Goal: Task Accomplishment & Management: Complete application form

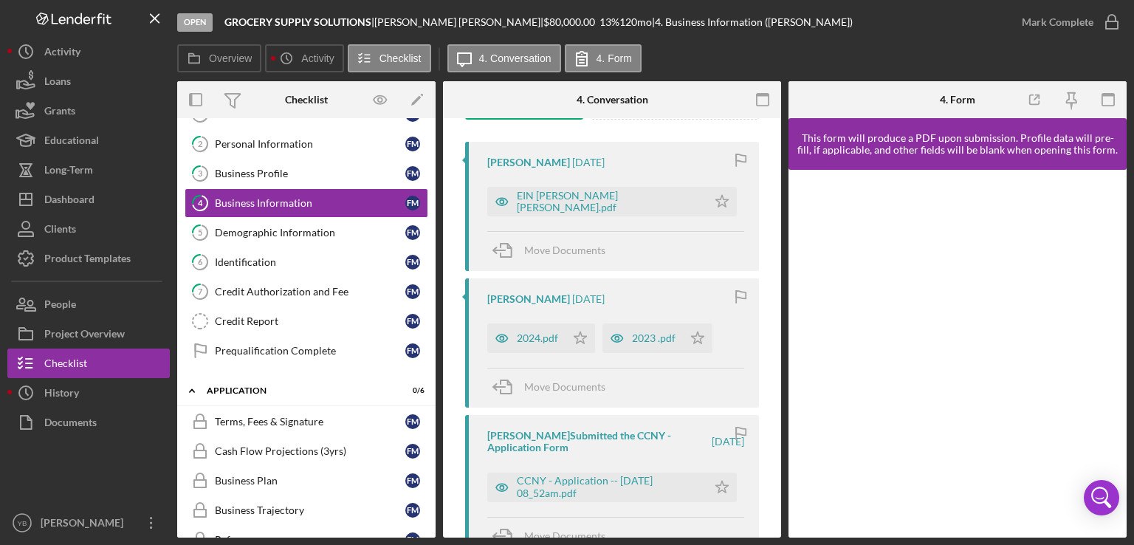
scroll to position [65, 0]
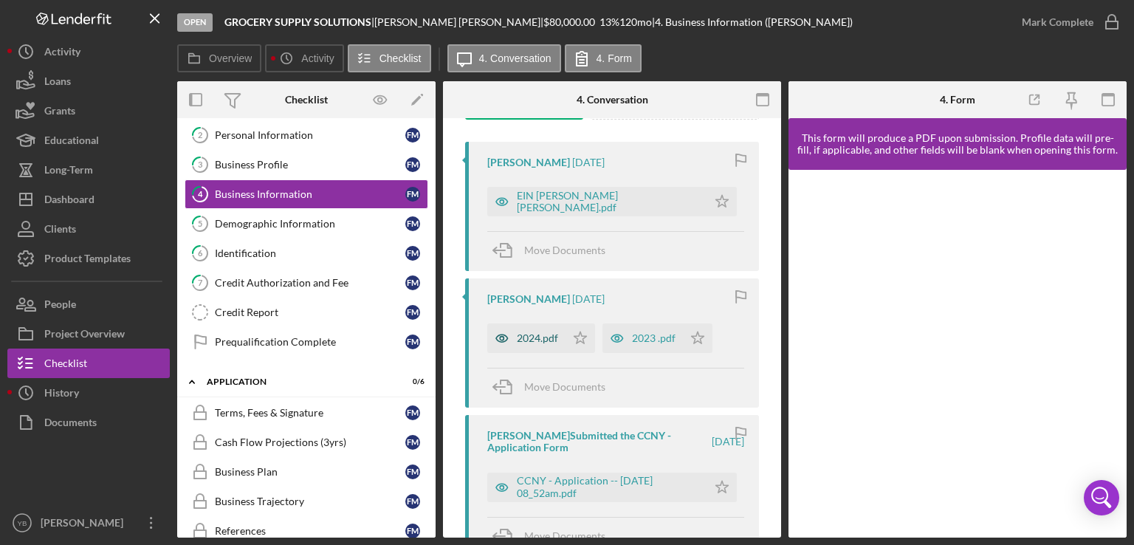
click at [529, 339] on div "2024.pdf" at bounding box center [537, 338] width 41 height 12
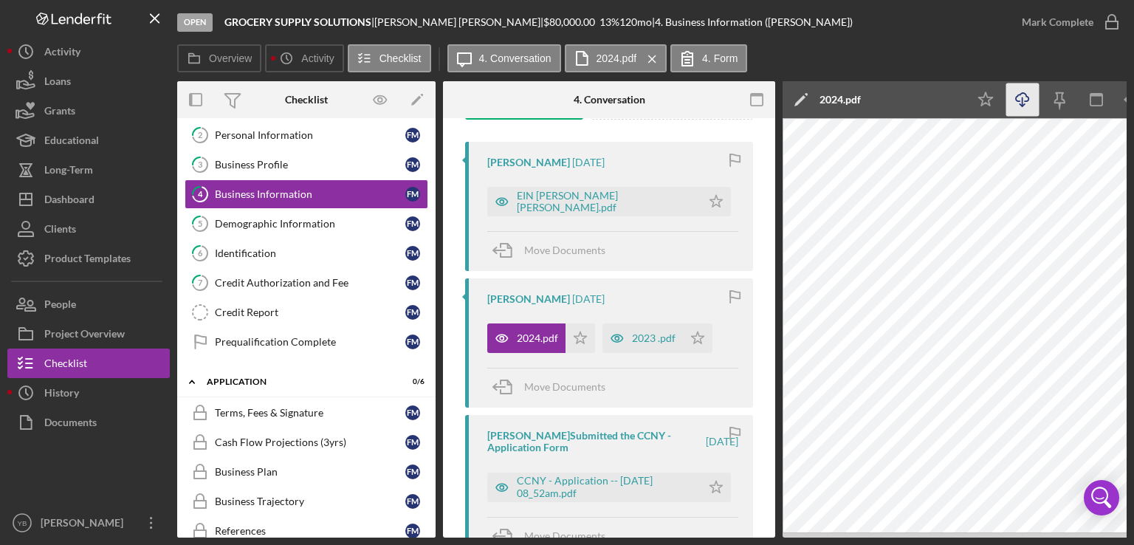
click at [1024, 101] on icon "button" at bounding box center [1021, 97] width 13 height 8
click at [654, 334] on div "2023 .pdf" at bounding box center [654, 338] width 44 height 12
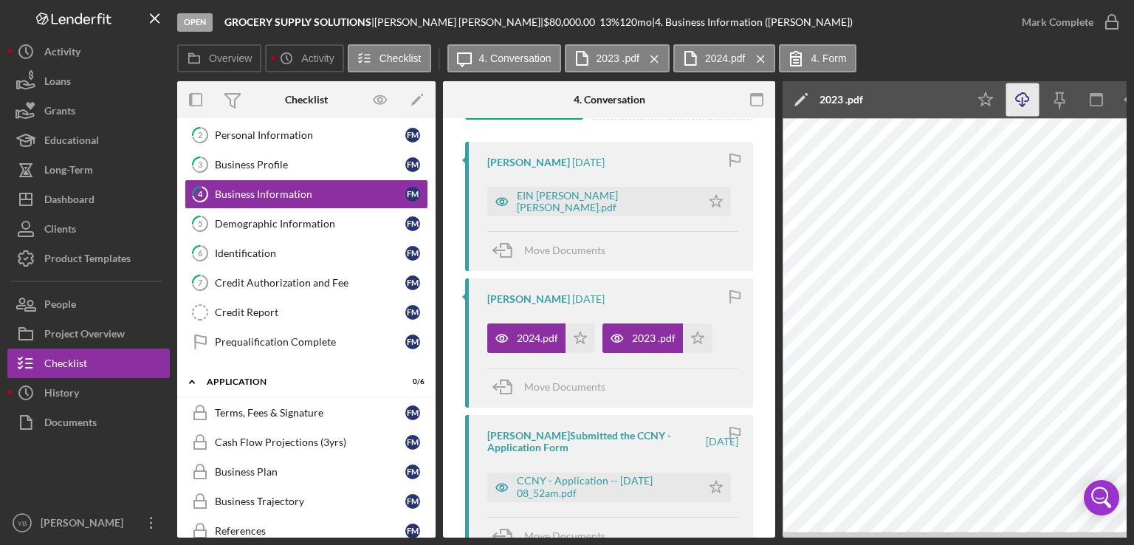
click at [1024, 105] on polyline "button" at bounding box center [1021, 105] width 5 height 2
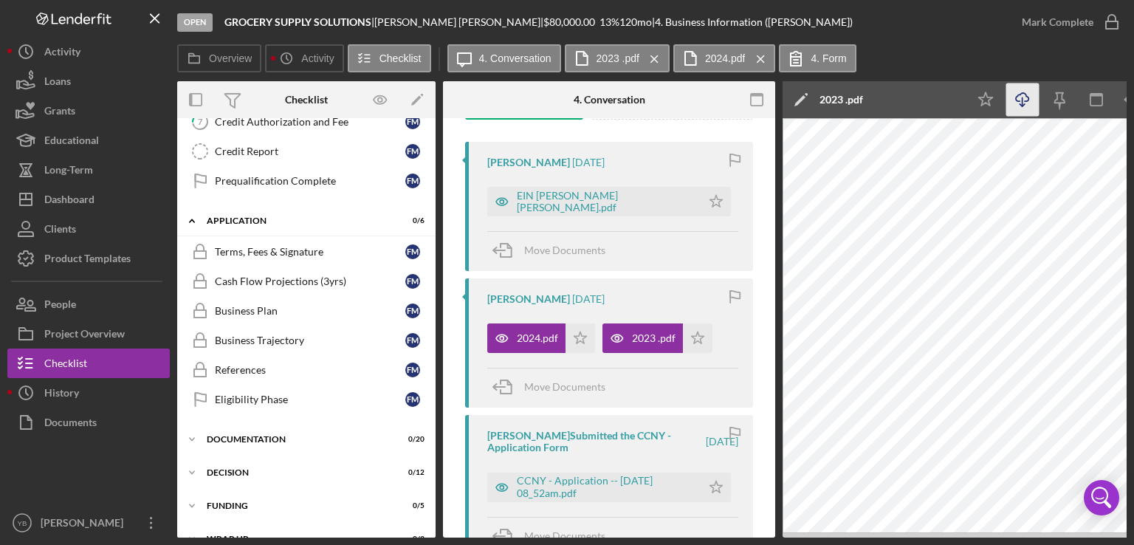
scroll to position [232, 0]
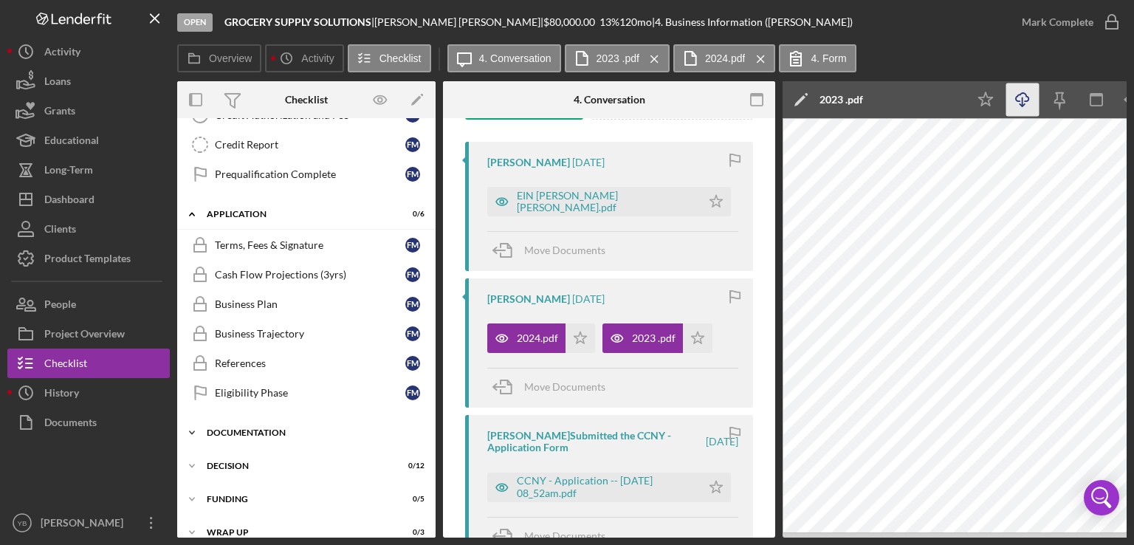
click at [276, 431] on div "Documentation" at bounding box center [312, 432] width 210 height 9
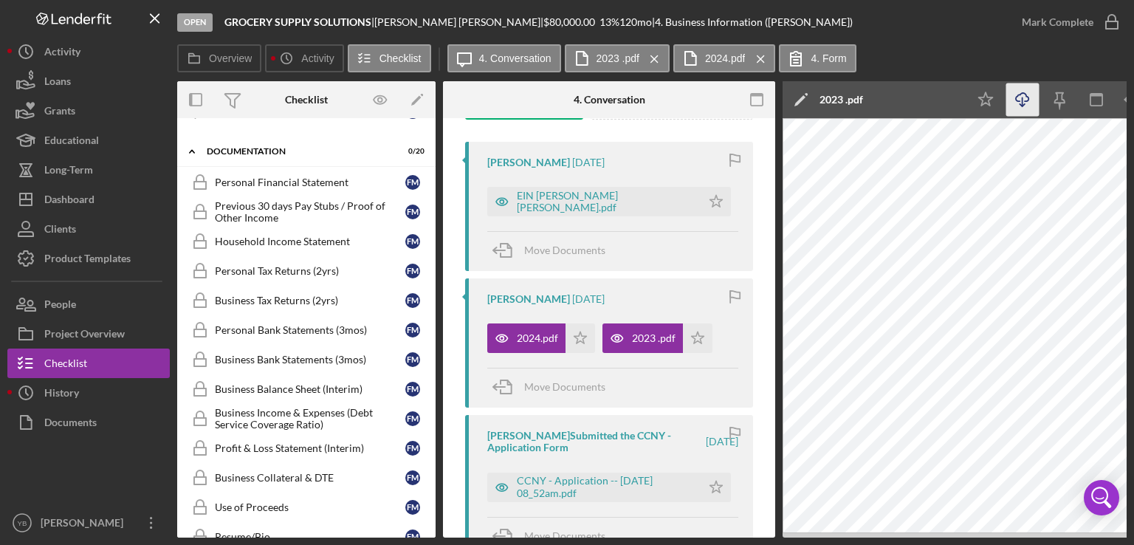
scroll to position [522, 0]
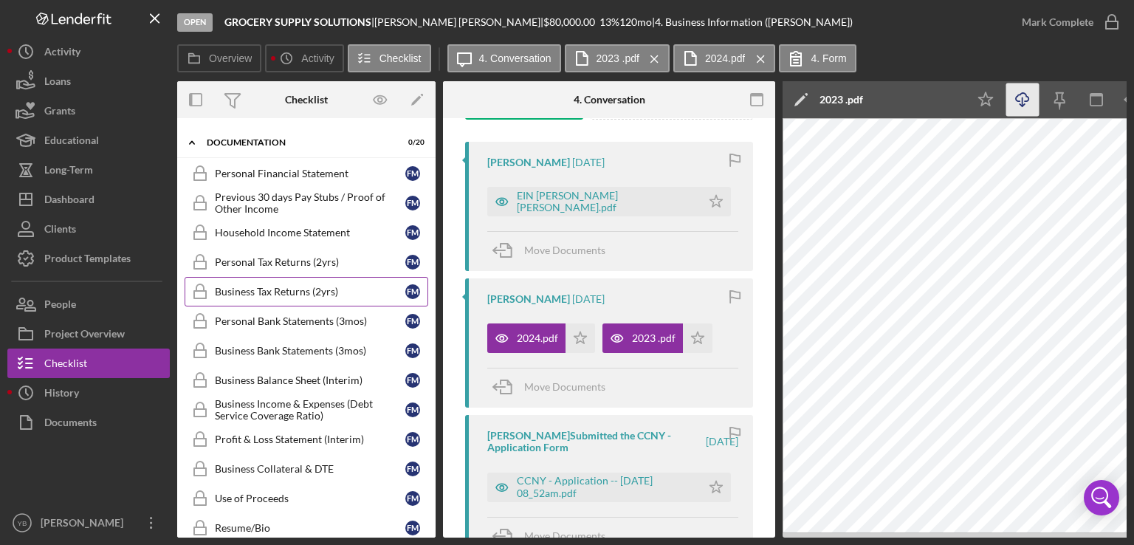
click at [298, 286] on div "Business Tax Returns (2yrs)" at bounding box center [310, 292] width 190 height 12
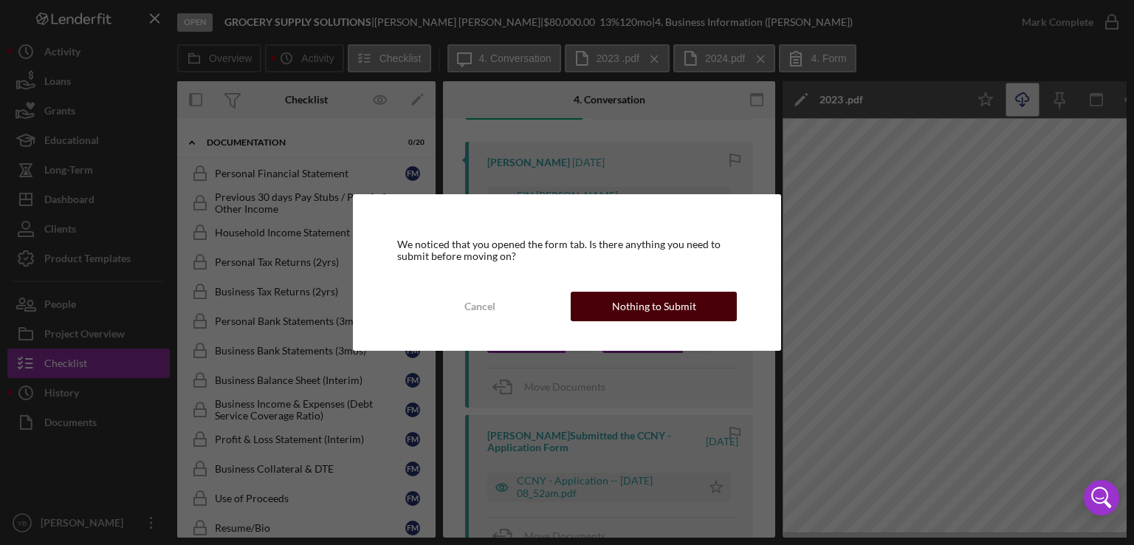
click at [646, 301] on div "Nothing to Submit" at bounding box center [654, 306] width 84 height 30
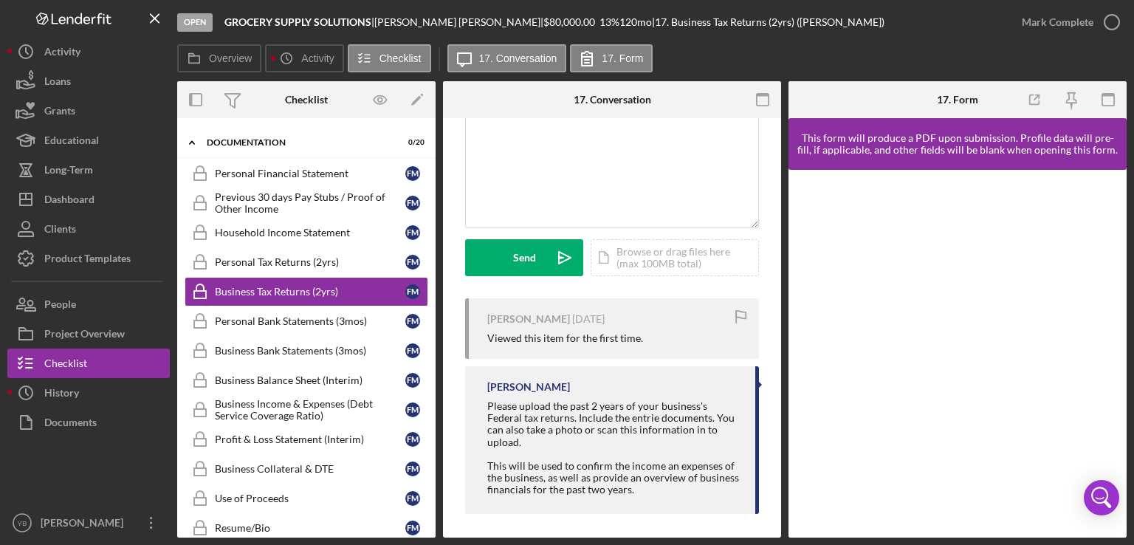
scroll to position [334, 0]
click at [667, 252] on div "Icon/Document Browse or drag files here (max 100MB total) Tap to choose files o…" at bounding box center [674, 255] width 168 height 37
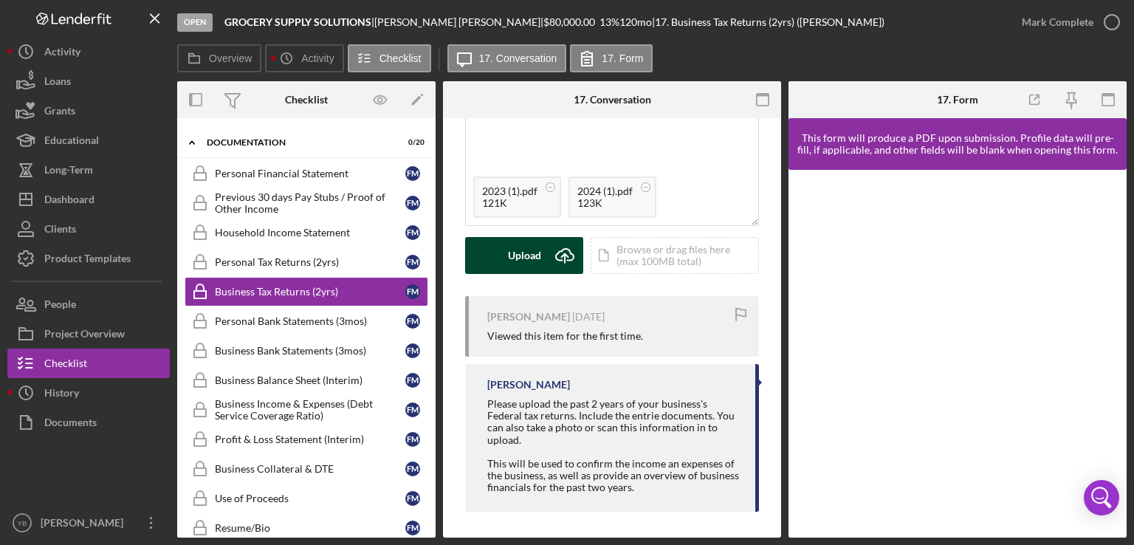
click at [522, 260] on div "Upload" at bounding box center [524, 255] width 33 height 37
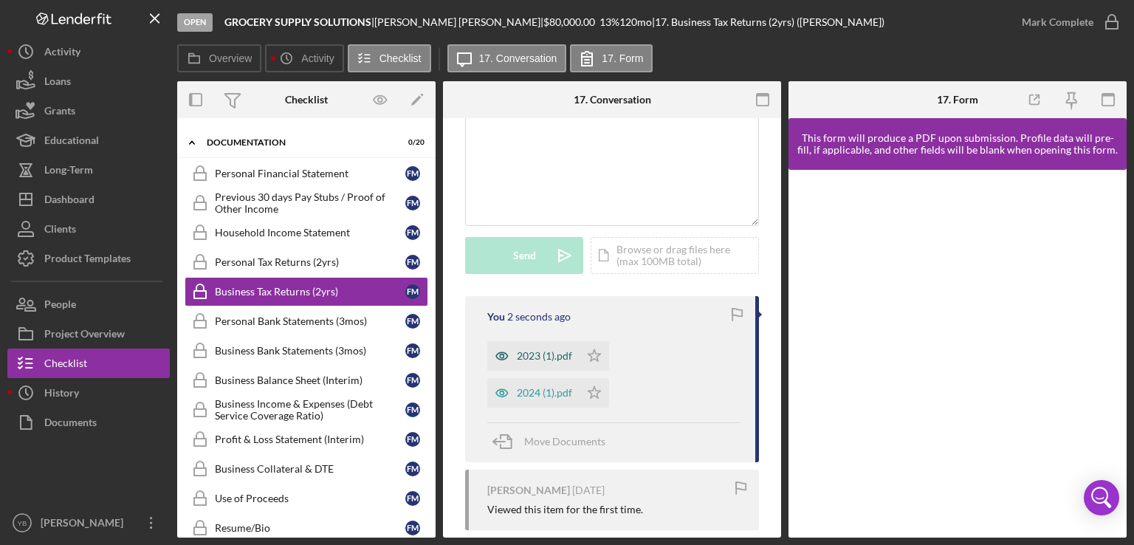
click at [540, 360] on div "2023 (1).pdf" at bounding box center [544, 356] width 55 height 12
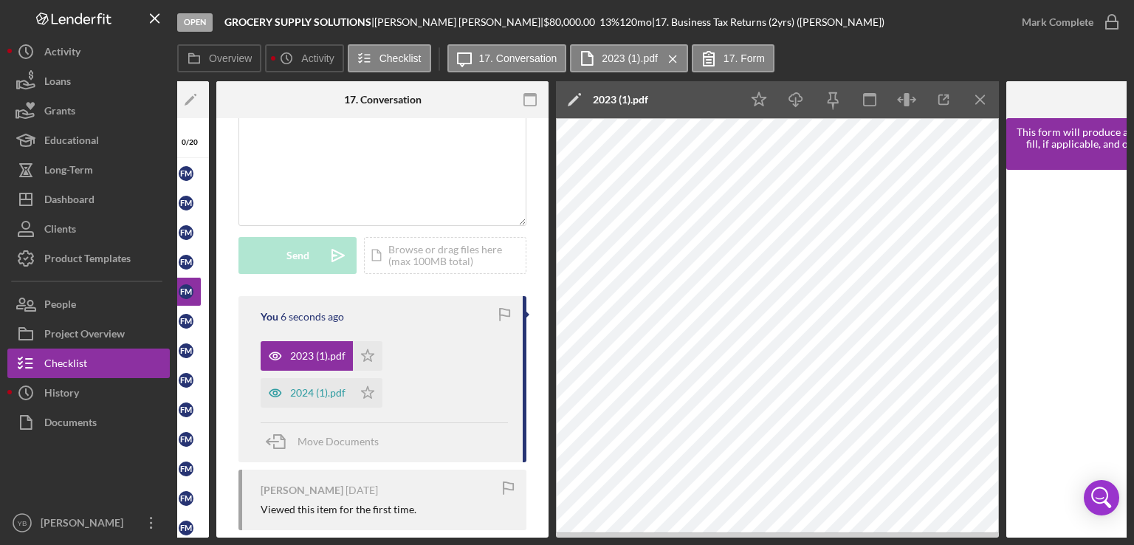
scroll to position [0, 229]
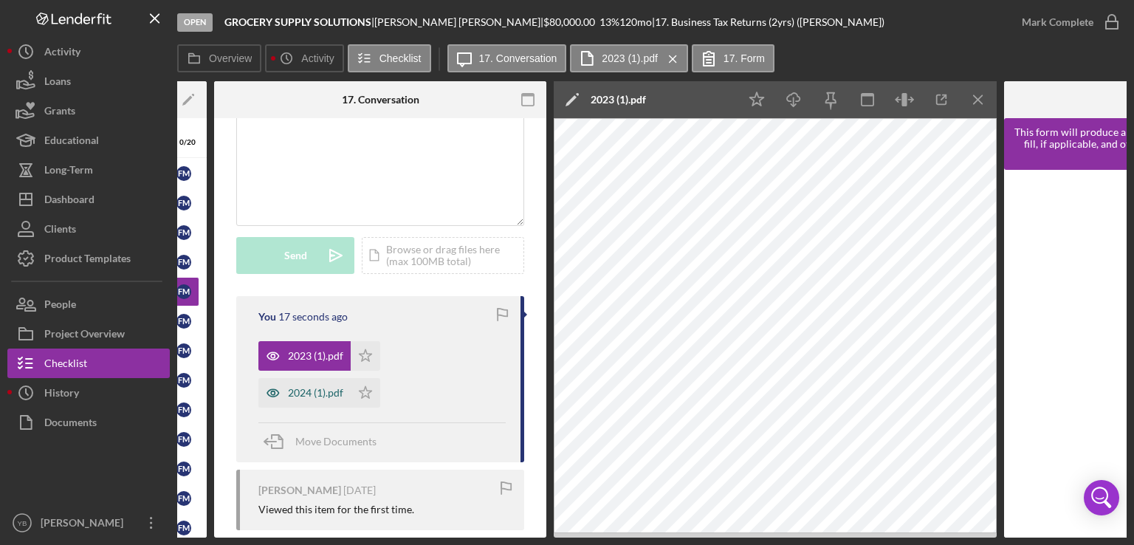
click at [319, 394] on div "2024 (1).pdf" at bounding box center [315, 393] width 55 height 12
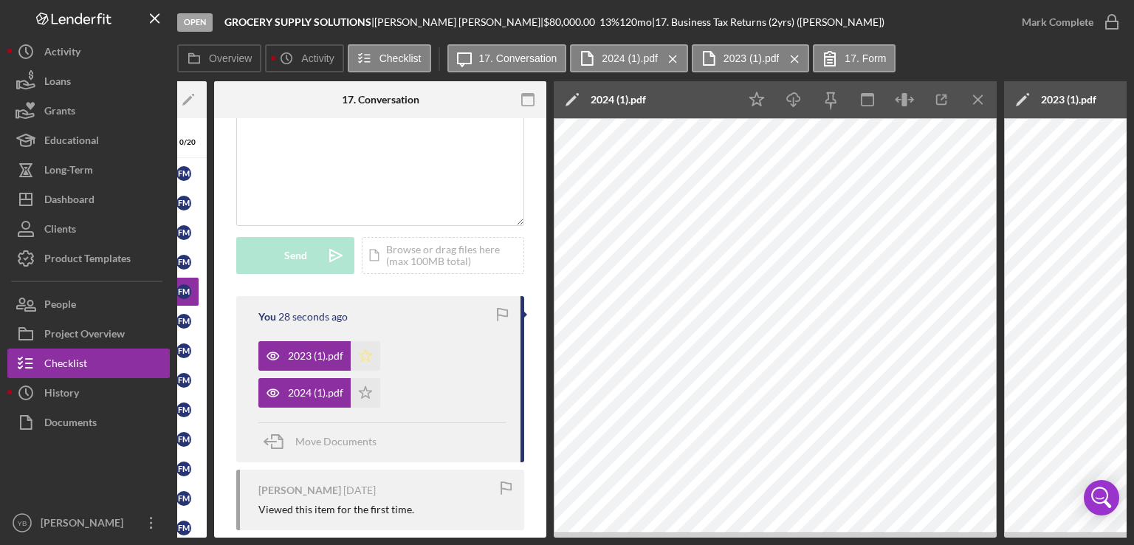
click at [362, 351] on icon "Icon/Star" at bounding box center [366, 356] width 30 height 30
click at [363, 399] on icon "Icon/Star" at bounding box center [366, 393] width 30 height 30
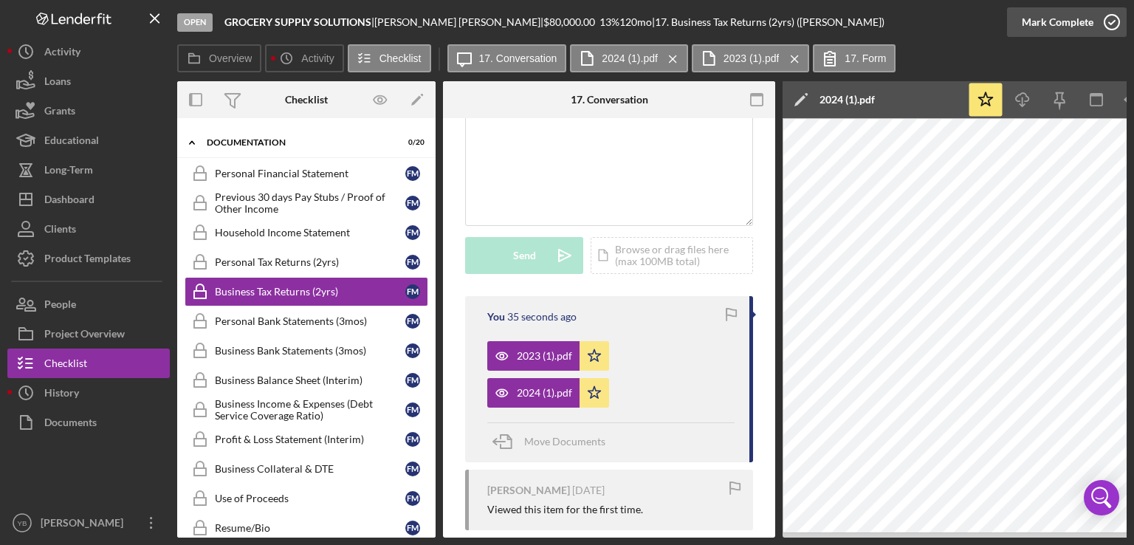
click at [1069, 15] on div "Mark Complete" at bounding box center [1057, 22] width 72 height 30
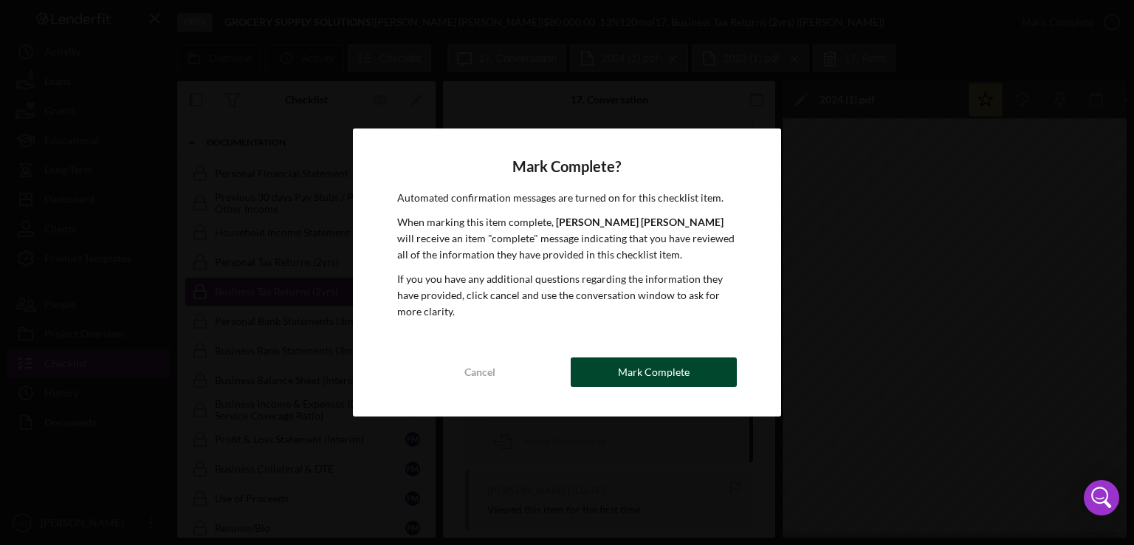
click at [635, 374] on div "Mark Complete" at bounding box center [654, 372] width 72 height 30
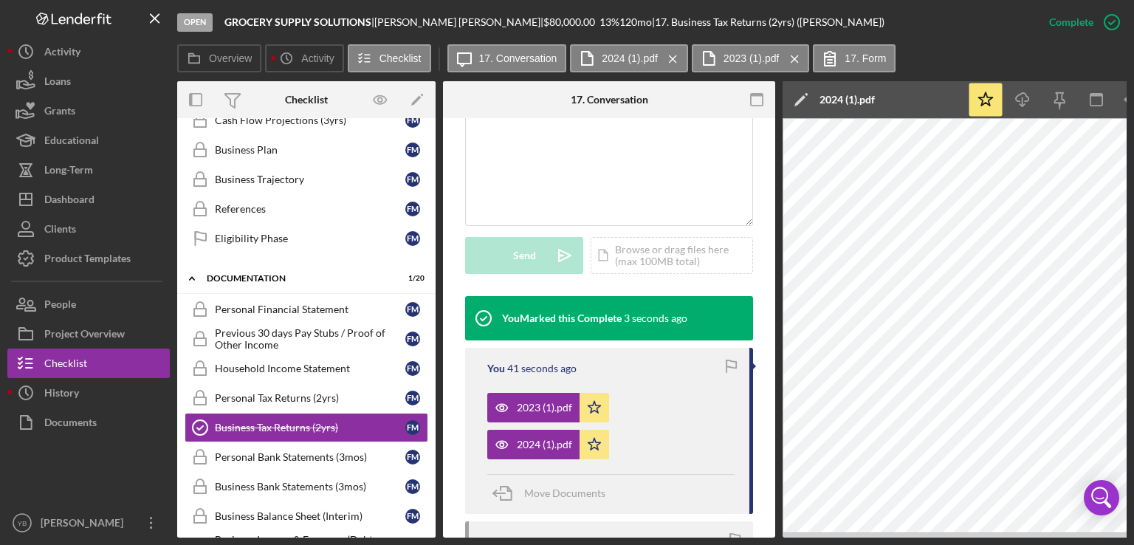
scroll to position [378, 0]
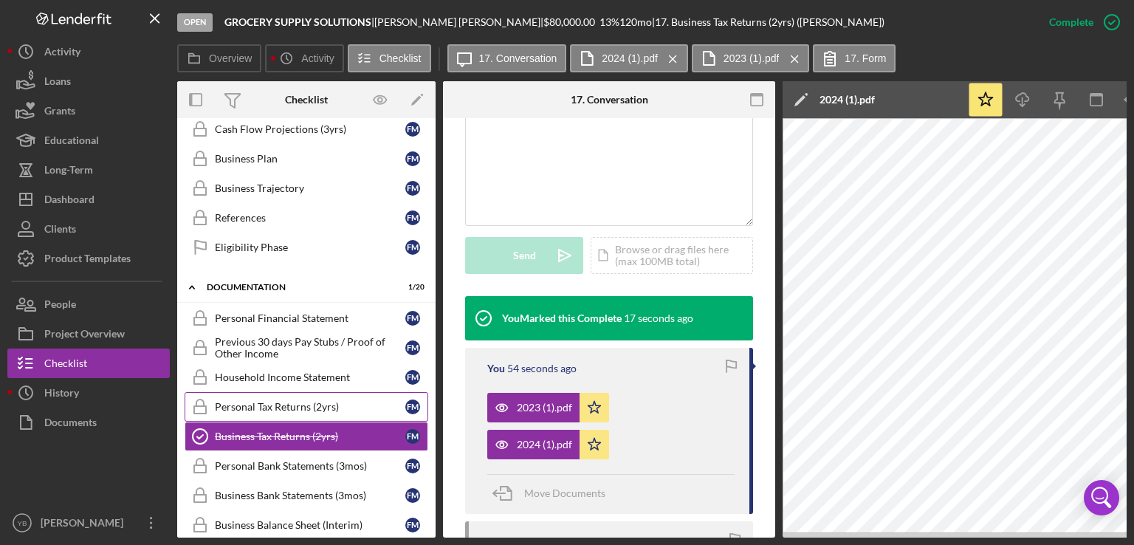
click at [272, 401] on div "Personal Tax Returns (2yrs)" at bounding box center [310, 407] width 190 height 12
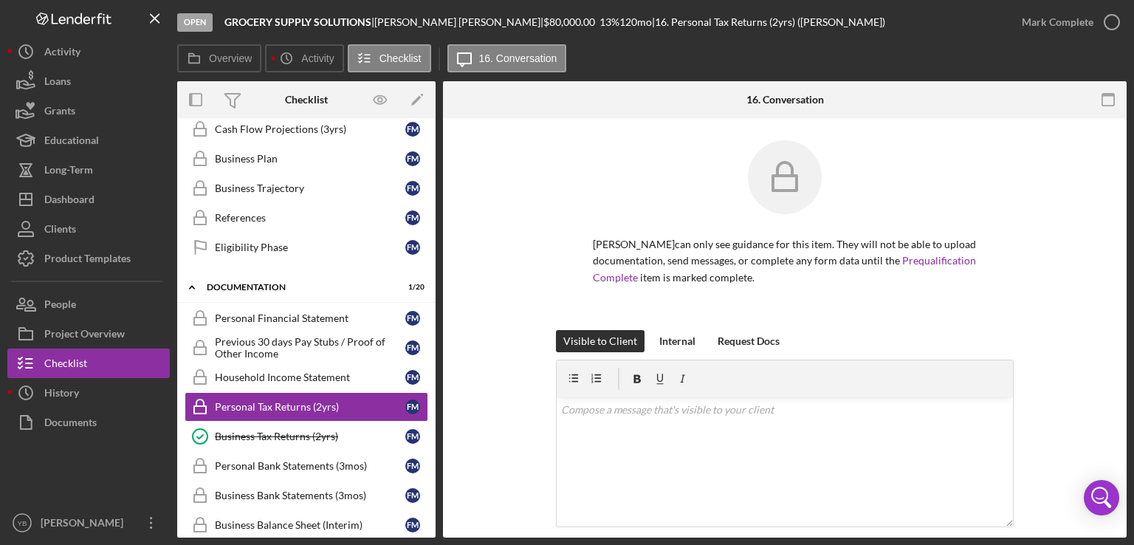
click at [1031, 230] on div "[PERSON_NAME] can only see guidance for this item. They will not be able to upl…" at bounding box center [784, 235] width 639 height 190
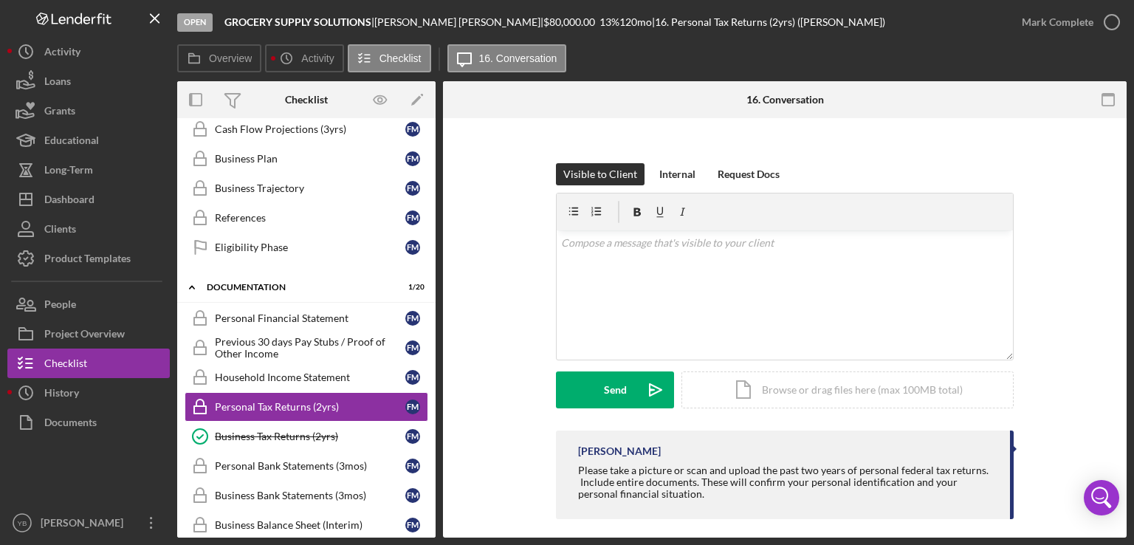
scroll to position [177, 0]
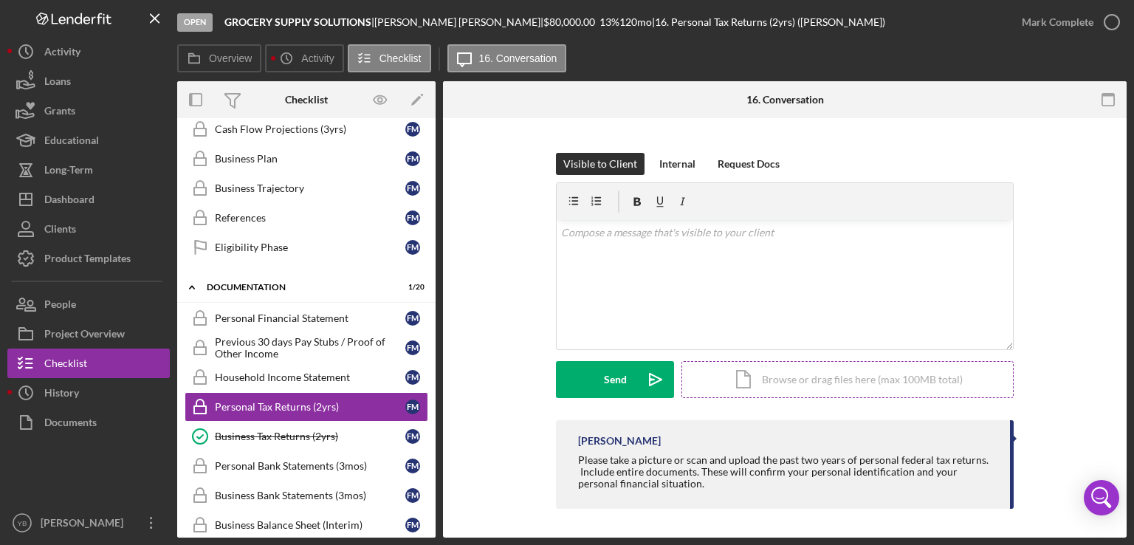
click at [791, 384] on div "Icon/Document Browse or drag files here (max 100MB total) Tap to choose files o…" at bounding box center [847, 379] width 332 height 37
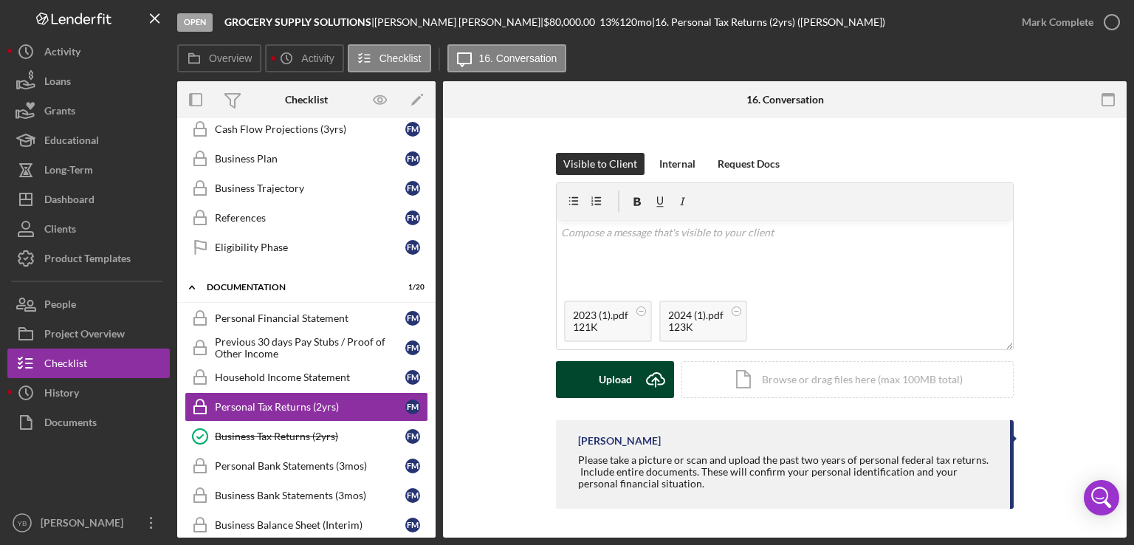
click at [617, 376] on div "Upload" at bounding box center [614, 379] width 33 height 37
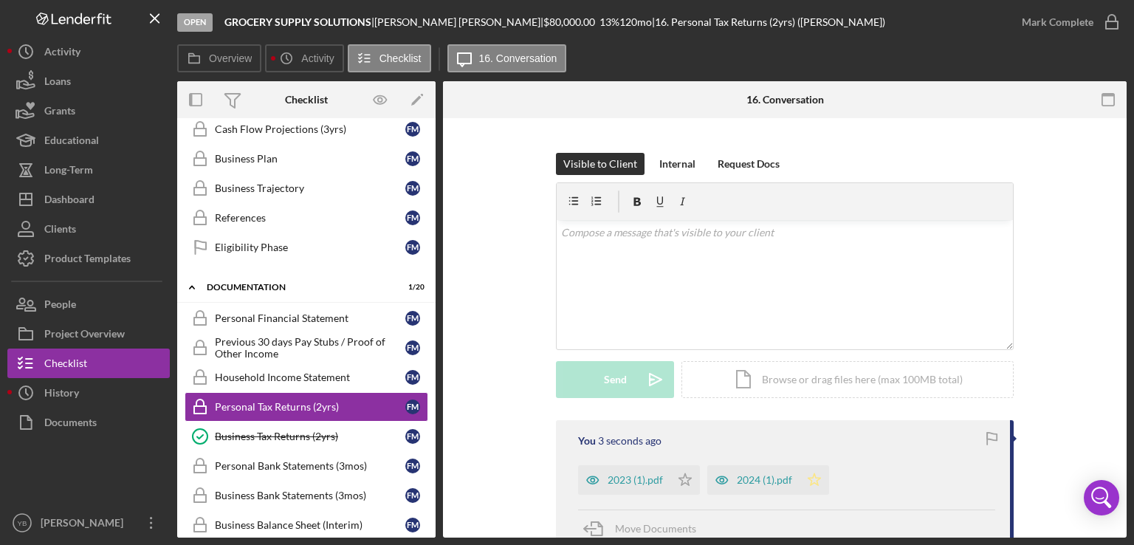
click at [691, 479] on polygon "button" at bounding box center [685, 479] width 13 height 12
click at [679, 478] on polygon "button" at bounding box center [685, 479] width 13 height 12
click at [1069, 15] on div "Mark Complete" at bounding box center [1057, 22] width 72 height 30
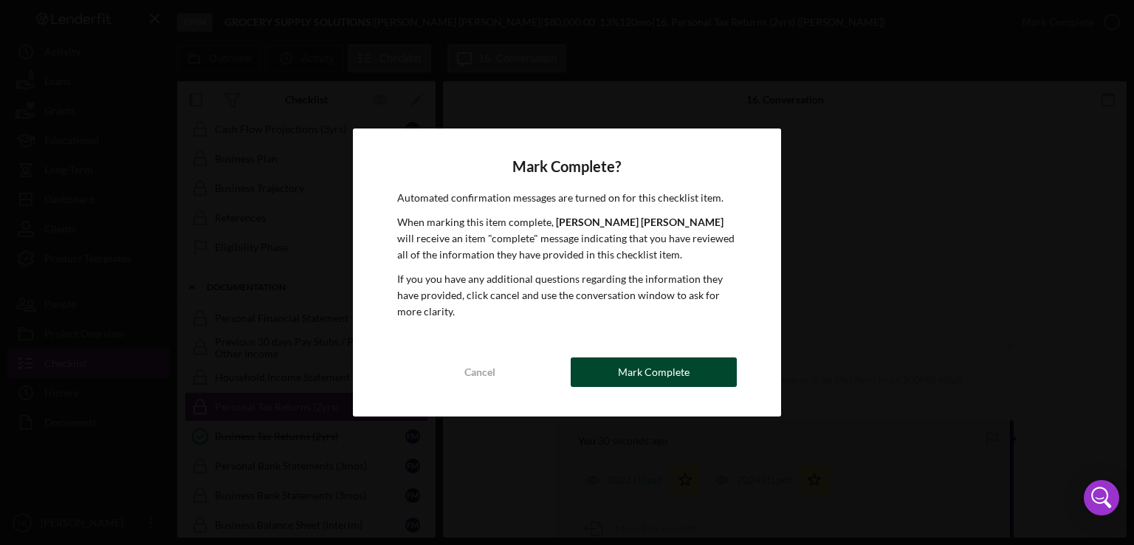
click at [660, 372] on div "Mark Complete" at bounding box center [654, 372] width 72 height 30
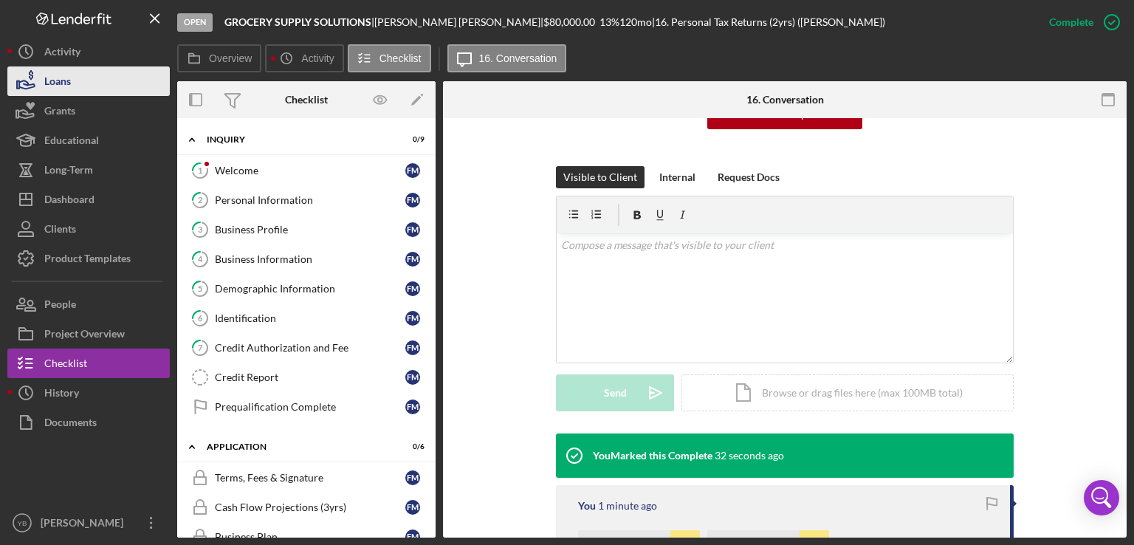
click at [71, 86] on button "Loans" at bounding box center [88, 81] width 162 height 30
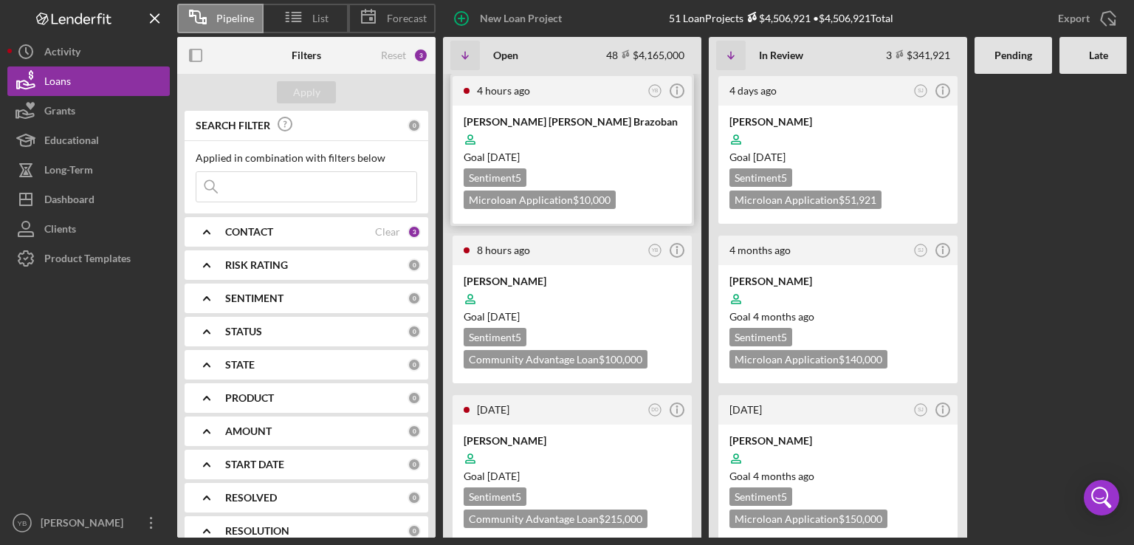
click at [582, 157] on div "Goal [DATE]" at bounding box center [571, 157] width 217 height 15
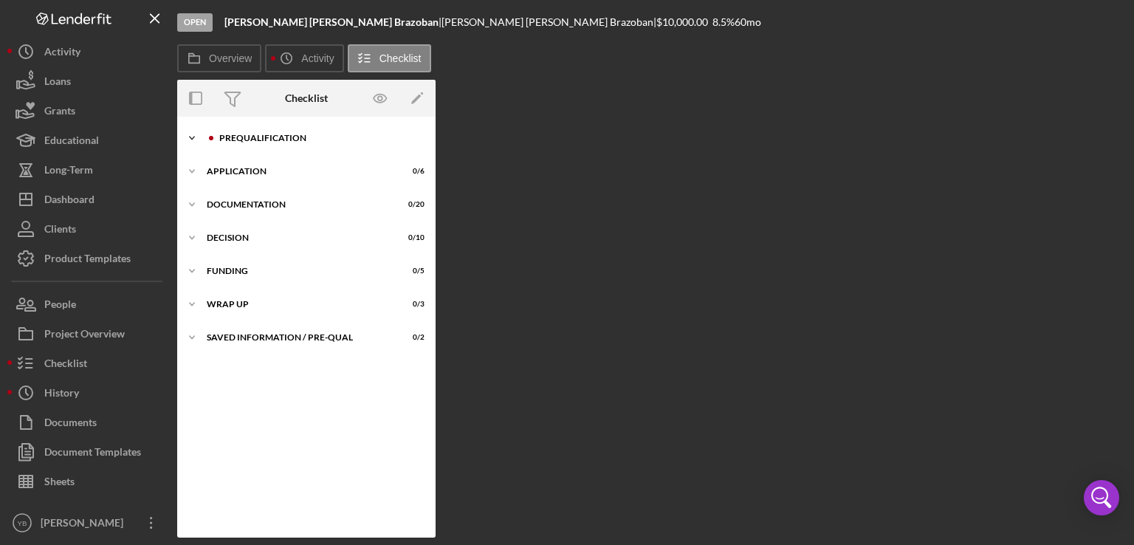
click at [280, 138] on div "Prequalification" at bounding box center [318, 138] width 198 height 9
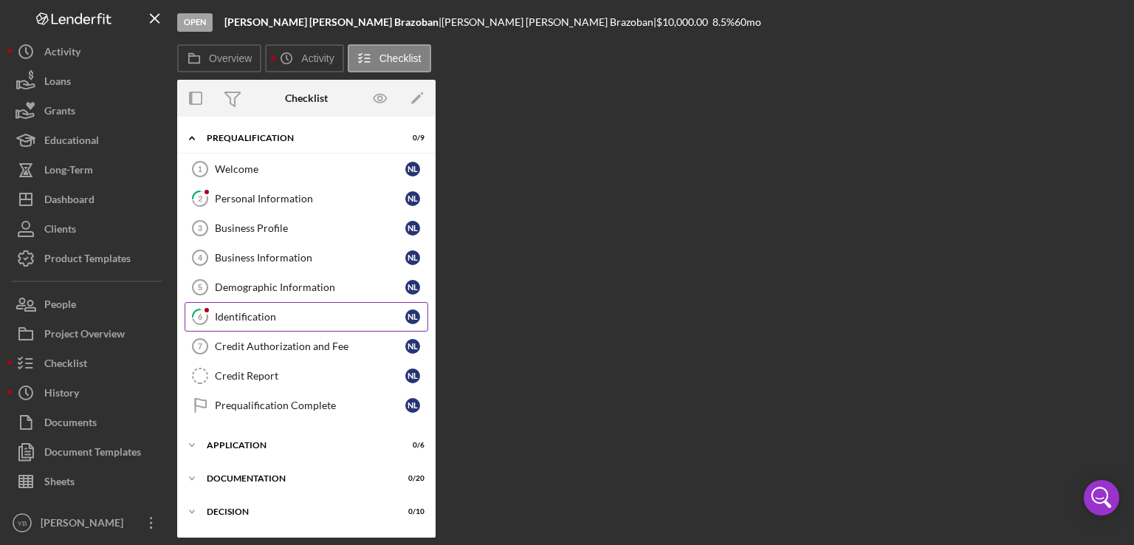
click at [255, 322] on link "6 Identification N L" at bounding box center [306, 317] width 244 height 30
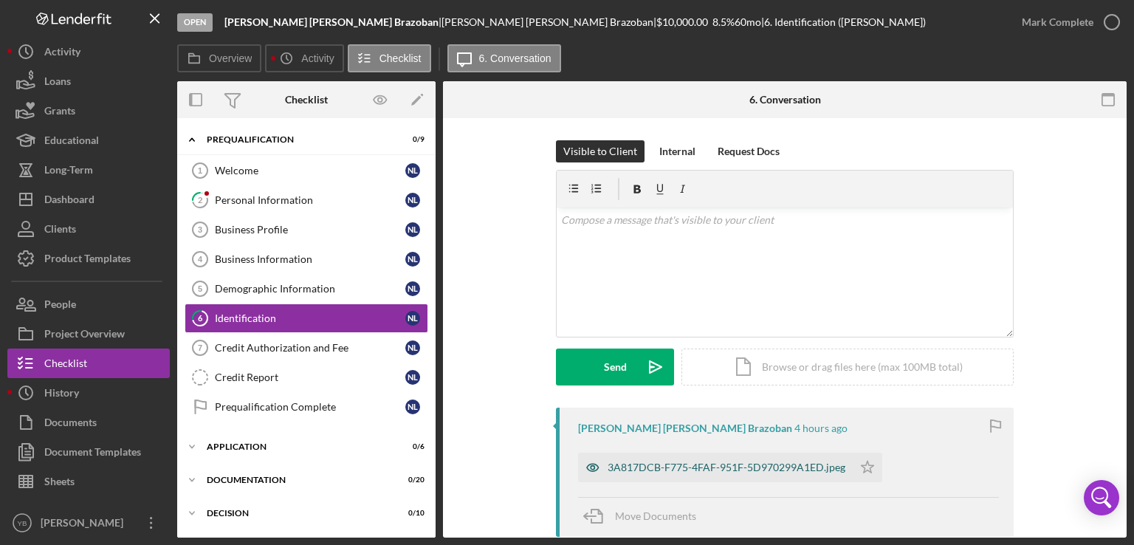
click at [708, 469] on div "3A817DCB-F775-4FAF-951F-5D970299A1ED.jpeg" at bounding box center [726, 467] width 238 height 12
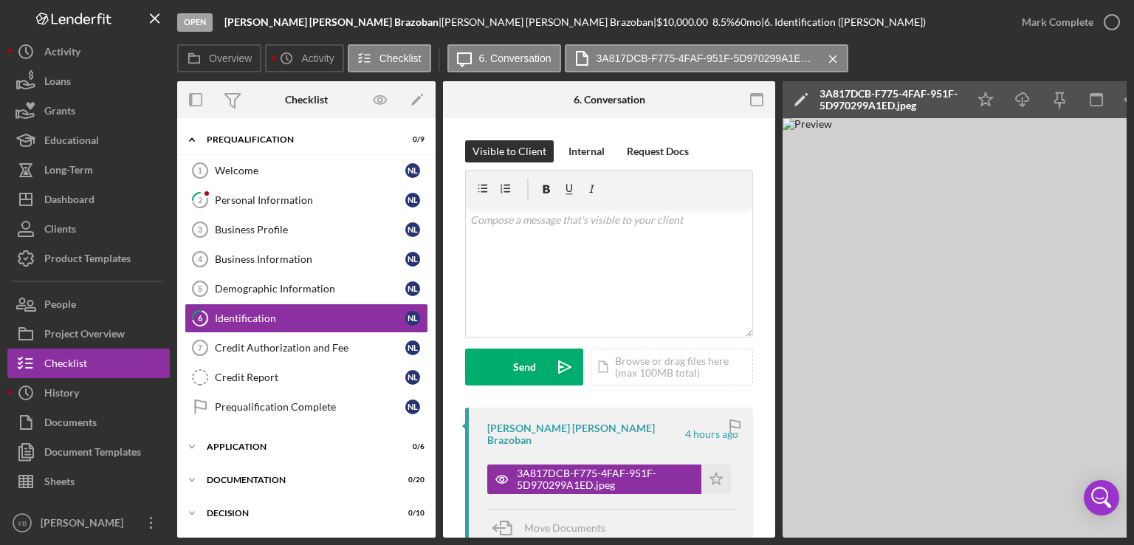
click at [946, 317] on img at bounding box center [1003, 327] width 443 height 419
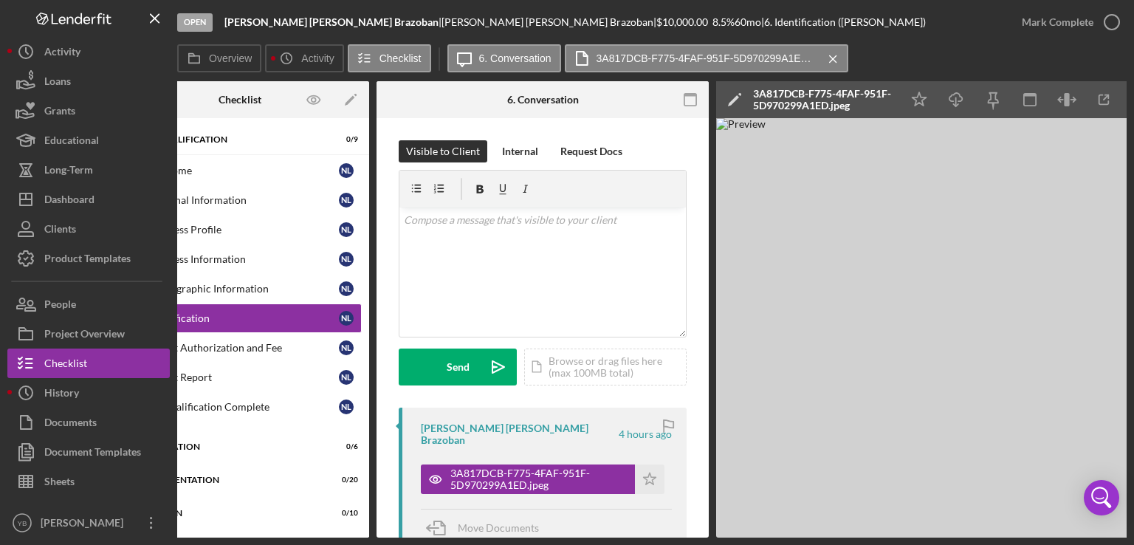
scroll to position [0, 70]
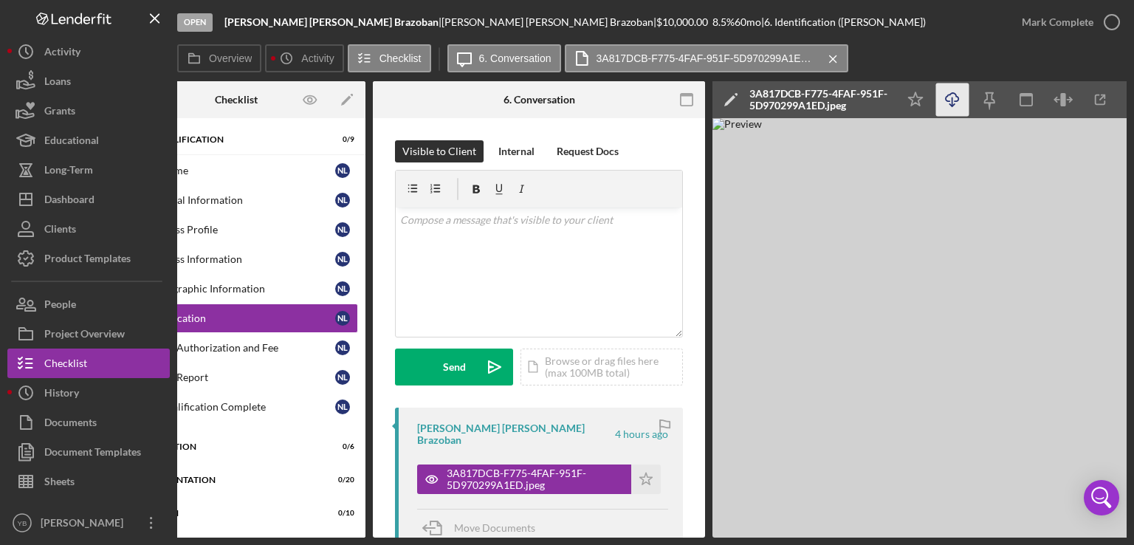
click at [956, 101] on icon "button" at bounding box center [951, 97] width 13 height 8
